Goal: Task Accomplishment & Management: Complete application form

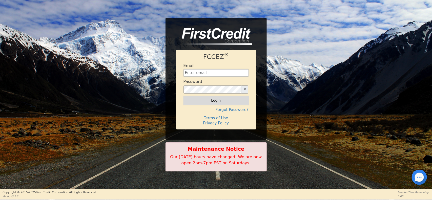
type input "[EMAIL_ADDRESS][DOMAIN_NAME]"
click at [198, 97] on button "Login" at bounding box center [216, 100] width 65 height 9
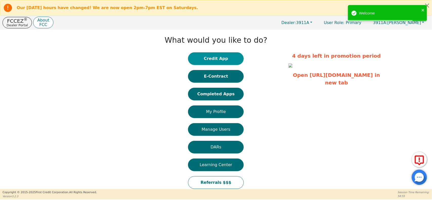
click at [207, 54] on button "Credit App" at bounding box center [216, 58] width 56 height 13
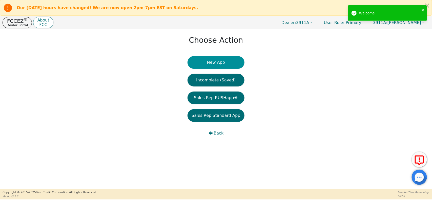
click at [226, 65] on button "New App" at bounding box center [216, 62] width 57 height 13
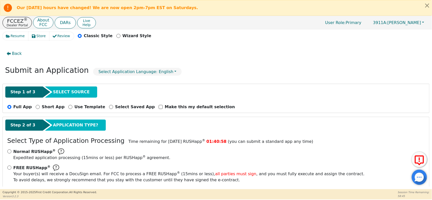
drag, startPoint x: 432, startPoint y: 67, endPoint x: 430, endPoint y: 75, distance: 7.9
click at [430, 75] on div "Resume Store Review Classic Style Wizard Style Back Submit an Application Selec…" at bounding box center [216, 109] width 432 height 160
drag, startPoint x: 430, startPoint y: 75, endPoint x: 428, endPoint y: 46, distance: 28.9
click at [428, 46] on div "Resume Store Review Classic Style Wizard Style Back Submit an Application Selec…" at bounding box center [216, 109] width 432 height 160
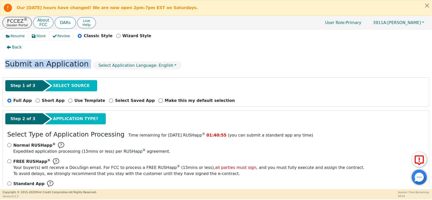
scroll to position [8, 0]
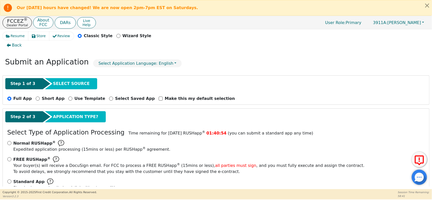
click at [366, 49] on div "Back" at bounding box center [216, 45] width 427 height 12
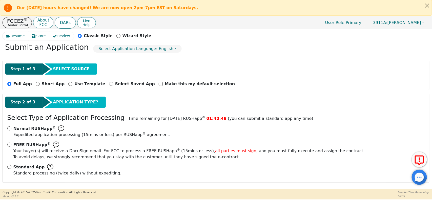
scroll to position [24, 0]
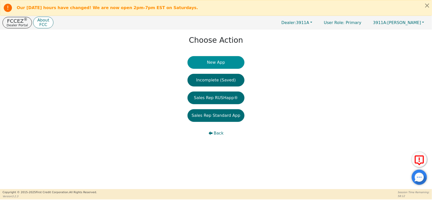
click at [215, 65] on button "New App" at bounding box center [216, 62] width 57 height 13
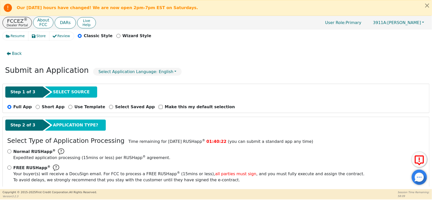
scroll to position [24, 0]
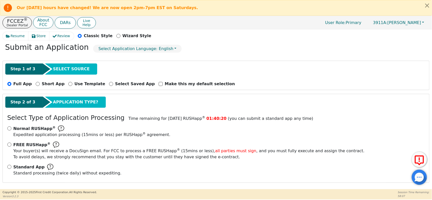
click at [23, 132] on p "Normal RUSHapp ® Expedited application processing ( 15 mins or less) per RUSHap…" at bounding box center [91, 132] width 157 height 12
click at [11, 131] on input "Normal RUSHapp ® Expedited application processing ( 15 mins or less) per RUSHap…" at bounding box center [9, 129] width 4 height 4
radio input "true"
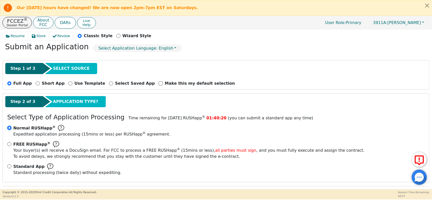
scroll to position [70, 0]
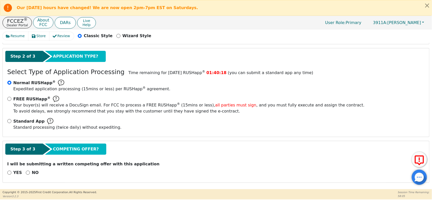
click at [32, 175] on p "NO" at bounding box center [35, 173] width 7 height 6
click at [30, 175] on input "NO" at bounding box center [28, 173] width 4 height 4
radio input "true"
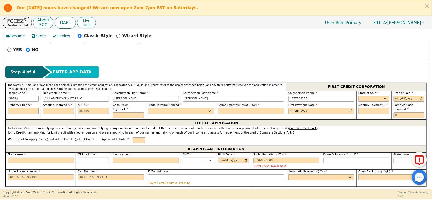
scroll to position [204, 0]
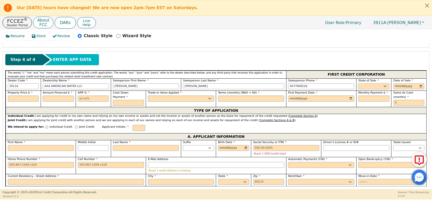
click at [366, 85] on select "AK AL AR AZ CA CO CT DC DE FL [GEOGRAPHIC_DATA] HI IA ID IL IN KS [GEOGRAPHIC_D…" at bounding box center [373, 87] width 31 height 6
select select "FL"
click at [358, 84] on select "AK AL AR AZ CA CO CT DC DE FL [GEOGRAPHIC_DATA] HI IA ID IL IN KS [GEOGRAPHIC_D…" at bounding box center [373, 87] width 31 height 6
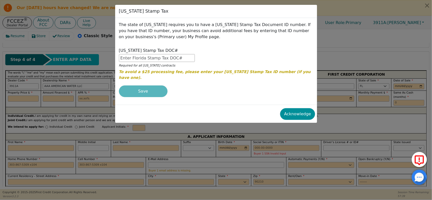
click at [295, 110] on button "Acknowledge" at bounding box center [297, 114] width 35 height 12
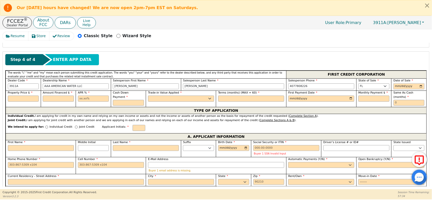
click at [400, 88] on input "date" at bounding box center [409, 87] width 31 height 6
click at [396, 88] on input "date" at bounding box center [409, 87] width 31 height 6
click at [422, 87] on input "date" at bounding box center [409, 87] width 31 height 6
click at [418, 88] on input "date" at bounding box center [409, 87] width 31 height 6
type input "[DATE]"
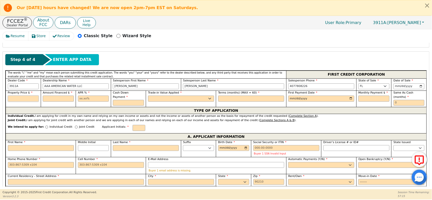
click at [32, 98] on input "text" at bounding box center [23, 99] width 31 height 6
type input "8995.00"
click at [44, 98] on input "text" at bounding box center [58, 99] width 31 height 6
type input "8995.00"
click at [90, 102] on input "text" at bounding box center [93, 99] width 31 height 6
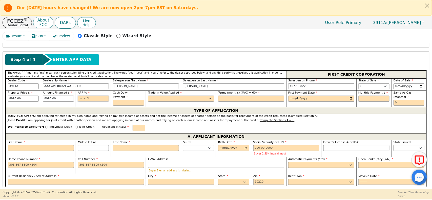
type input "13.99"
click at [131, 100] on input "text" at bounding box center [128, 103] width 31 height 6
type input "0.00"
click at [151, 97] on select "Yes No" at bounding box center [181, 99] width 66 height 6
select select "n"
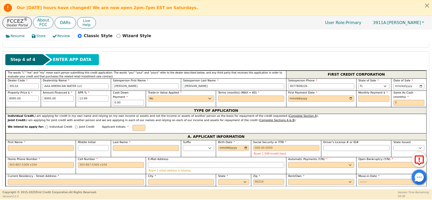
click at [148, 97] on select "Yes No" at bounding box center [181, 99] width 66 height 6
click at [223, 102] on input "text" at bounding box center [251, 99] width 66 height 6
type input "48"
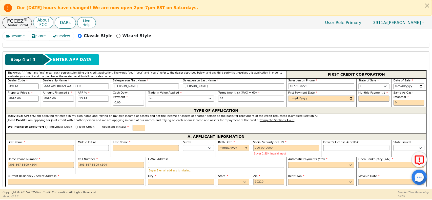
click at [304, 98] on input "date" at bounding box center [321, 99] width 66 height 6
click at [313, 99] on input "date" at bounding box center [321, 99] width 66 height 6
click at [351, 100] on input "date" at bounding box center [321, 99] width 66 height 6
type input "[DATE]"
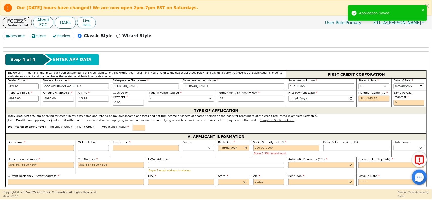
click at [373, 101] on input "text" at bounding box center [373, 99] width 31 height 6
type input "245.76"
